Goal: Task Accomplishment & Management: Use online tool/utility

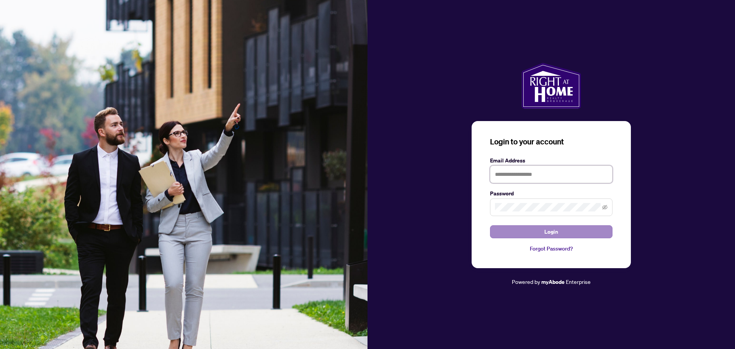
type input "**********"
click at [538, 229] on button "Login" at bounding box center [551, 231] width 123 height 13
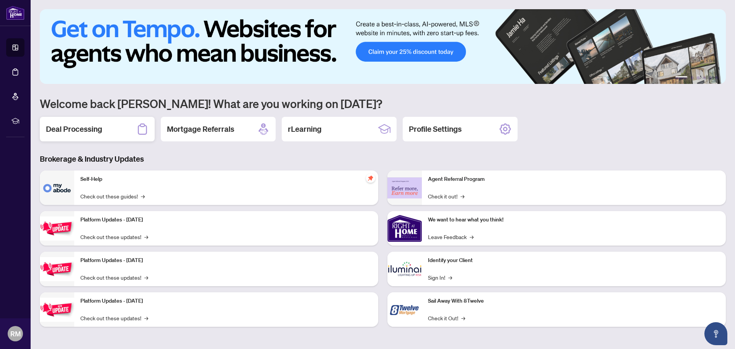
click at [106, 129] on div "Deal Processing" at bounding box center [97, 129] width 115 height 25
